Goal: Transaction & Acquisition: Obtain resource

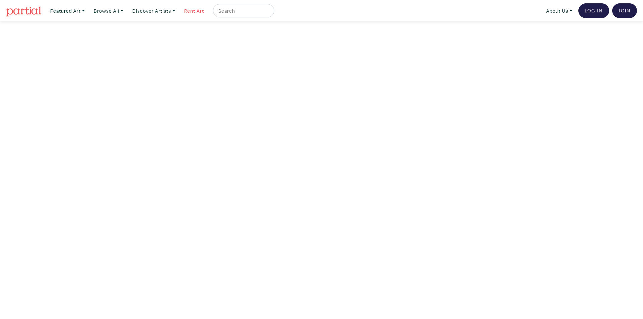
click at [195, 10] on link "Rent Art" at bounding box center [194, 11] width 26 height 14
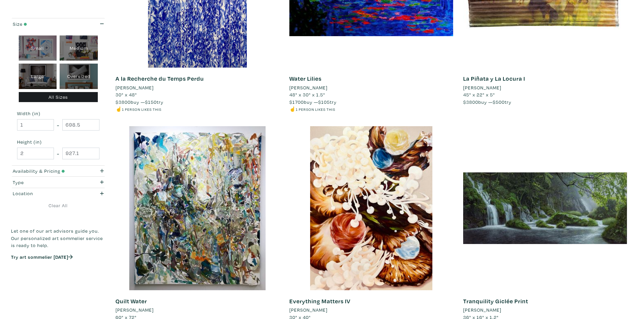
scroll to position [1205, 0]
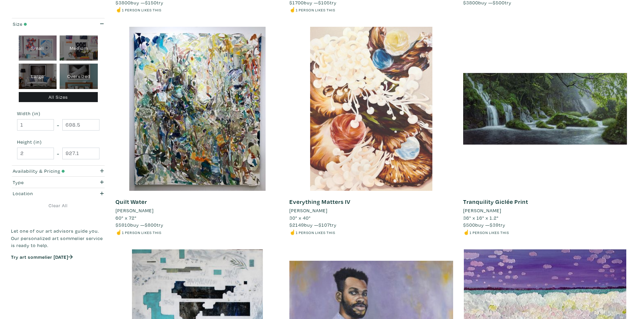
click at [362, 163] on div at bounding box center [371, 109] width 164 height 164
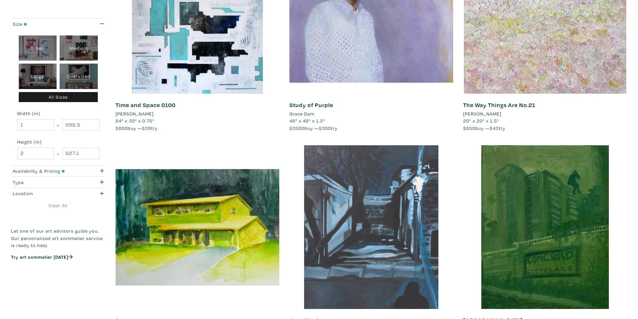
scroll to position [1539, 0]
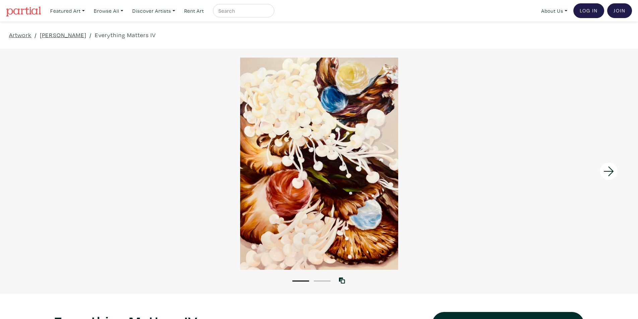
click at [611, 169] on icon at bounding box center [608, 171] width 23 height 18
